Goal: Information Seeking & Learning: Learn about a topic

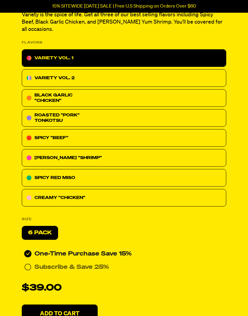
scroll to position [140, 0]
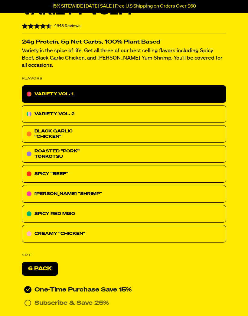
click at [31, 112] on img at bounding box center [29, 114] width 5 height 5
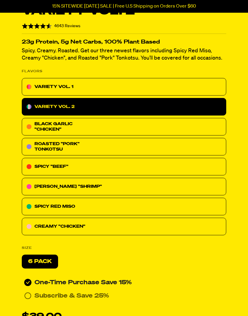
click at [42, 91] on div "VARIETY VOL. 1" at bounding box center [124, 87] width 204 height 18
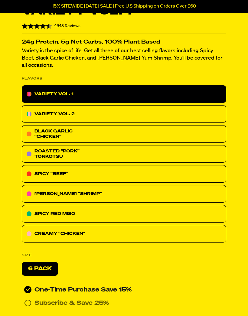
click at [29, 112] on img at bounding box center [29, 114] width 5 height 5
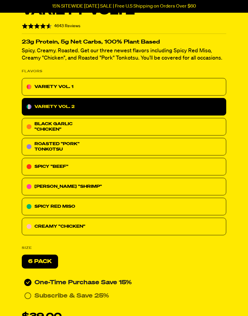
click at [46, 150] on span "ROASTED "PORK" TONKOTSU" at bounding box center [56, 147] width 45 height 10
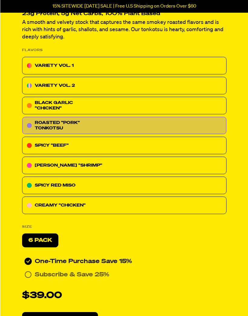
scroll to position [182, 0]
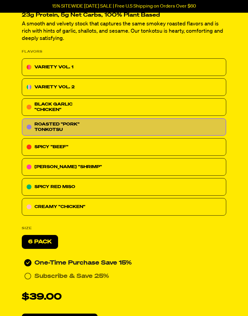
click at [41, 150] on p "SPICY "BEEF"" at bounding box center [51, 146] width 34 height 7
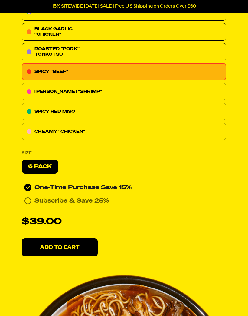
scroll to position [235, 0]
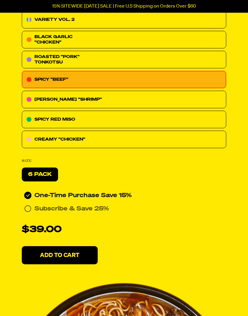
click at [38, 121] on p "SPICY RED MISO" at bounding box center [54, 119] width 41 height 7
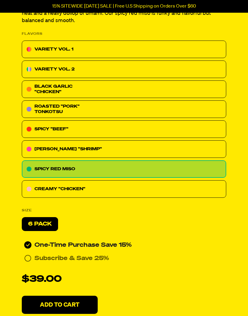
scroll to position [176, 0]
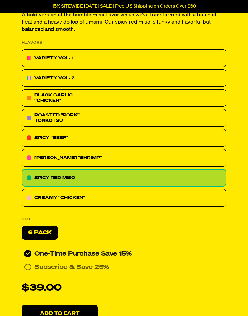
click at [40, 123] on span "ROASTED "PORK" TONKOTSU" at bounding box center [56, 118] width 45 height 10
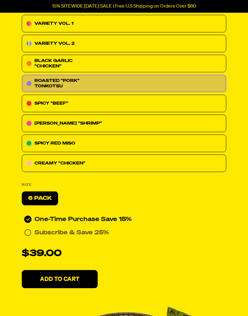
scroll to position [224, 0]
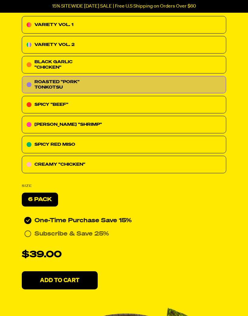
click at [31, 105] on img at bounding box center [29, 104] width 5 height 5
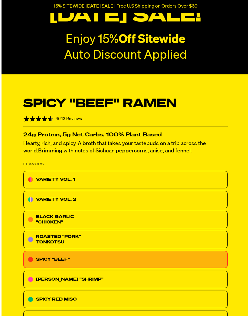
scroll to position [31, 0]
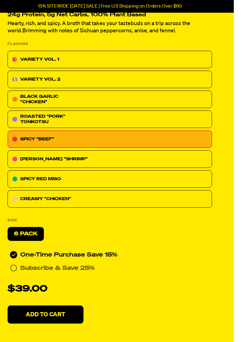
click at [36, 161] on p "[PERSON_NAME] "SHRIMP"" at bounding box center [54, 159] width 67 height 7
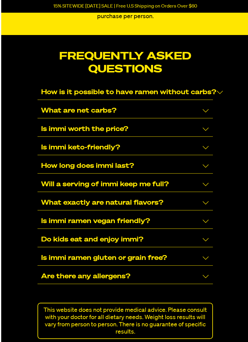
scroll to position [3730, 0]
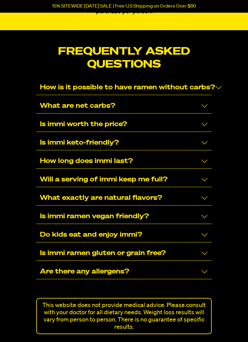
click at [42, 260] on div "Is immi ramen gluten or grain free?" at bounding box center [123, 253] width 175 height 15
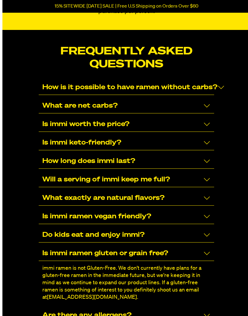
scroll to position [3711, 0]
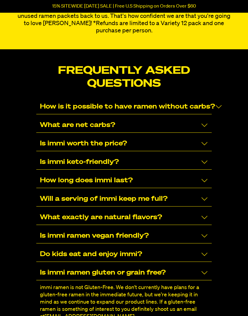
click at [46, 111] on p "How is it possible to have ramen without carbs?" at bounding box center [127, 106] width 175 height 7
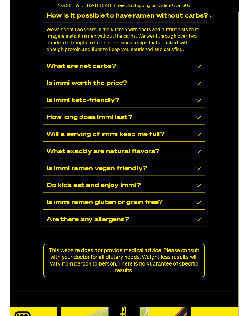
scroll to position [3784, 0]
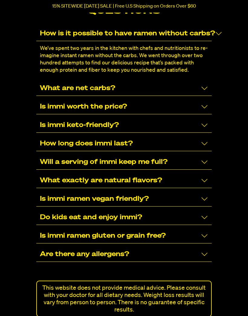
click at [50, 147] on p "How long does immi last?" at bounding box center [86, 143] width 93 height 7
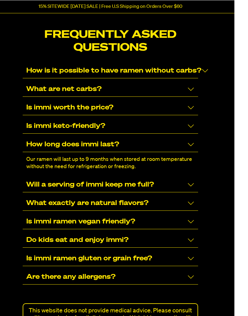
scroll to position [3747, 14]
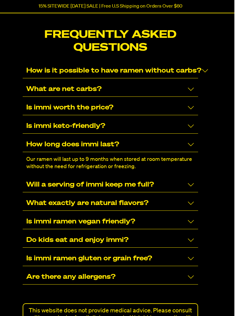
click at [193, 108] on icon "Collapse/Expand" at bounding box center [191, 107] width 6 height 3
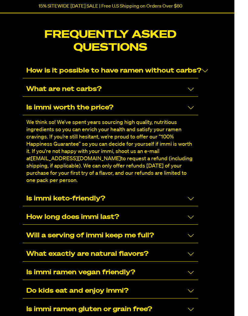
click at [192, 198] on icon "Collapse/Expand" at bounding box center [190, 198] width 7 height 7
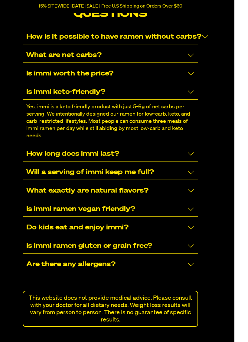
scroll to position [3783, 14]
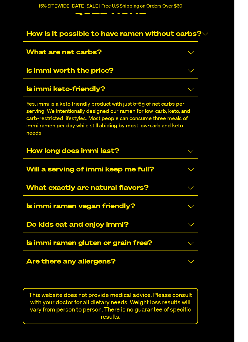
click at [188, 155] on icon "Collapse/Expand" at bounding box center [190, 151] width 7 height 7
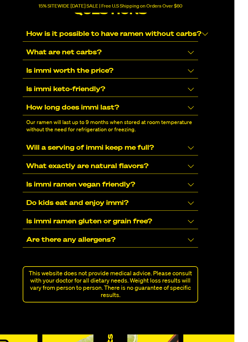
click at [193, 148] on icon "Collapse/Expand" at bounding box center [190, 147] width 7 height 7
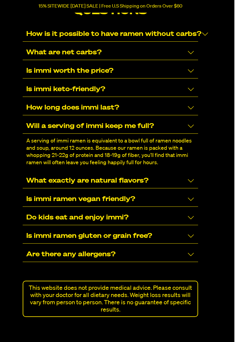
click at [190, 181] on icon "Collapse/Expand" at bounding box center [190, 180] width 7 height 7
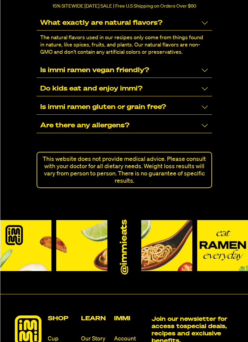
scroll to position [3911, 0]
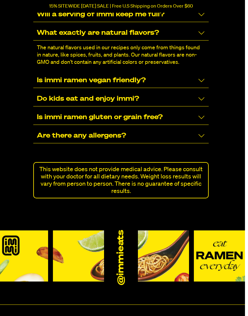
click at [206, 135] on div "Are there any allergens?" at bounding box center [120, 136] width 175 height 15
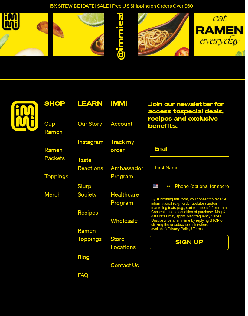
scroll to position [4124, 3]
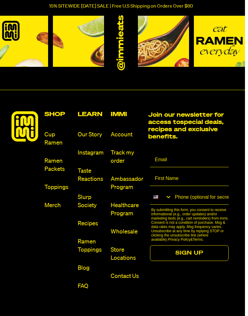
click at [52, 165] on link "Ramen Packets" at bounding box center [58, 165] width 28 height 16
